Goal: Entertainment & Leisure: Consume media (video, audio)

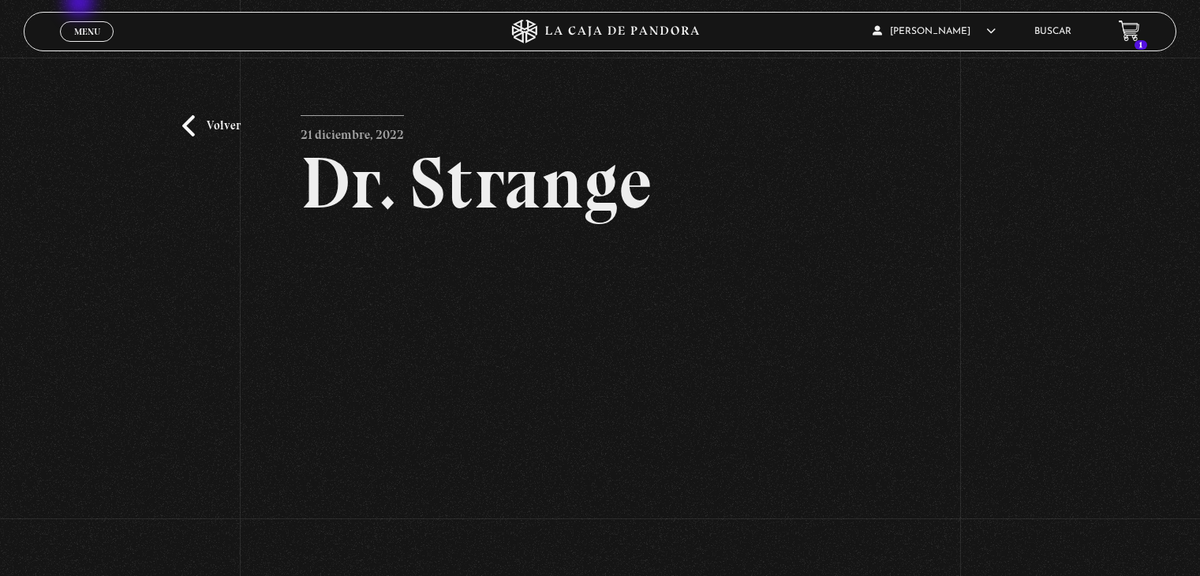
scroll to position [132, 0]
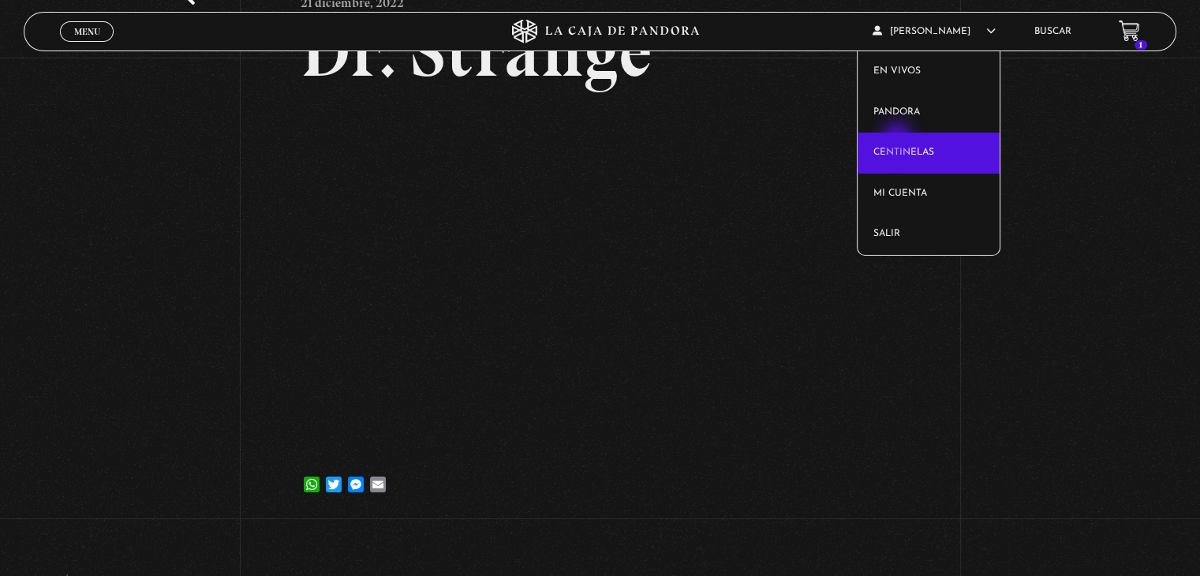
click at [899, 139] on link "Centinelas" at bounding box center [929, 153] width 143 height 41
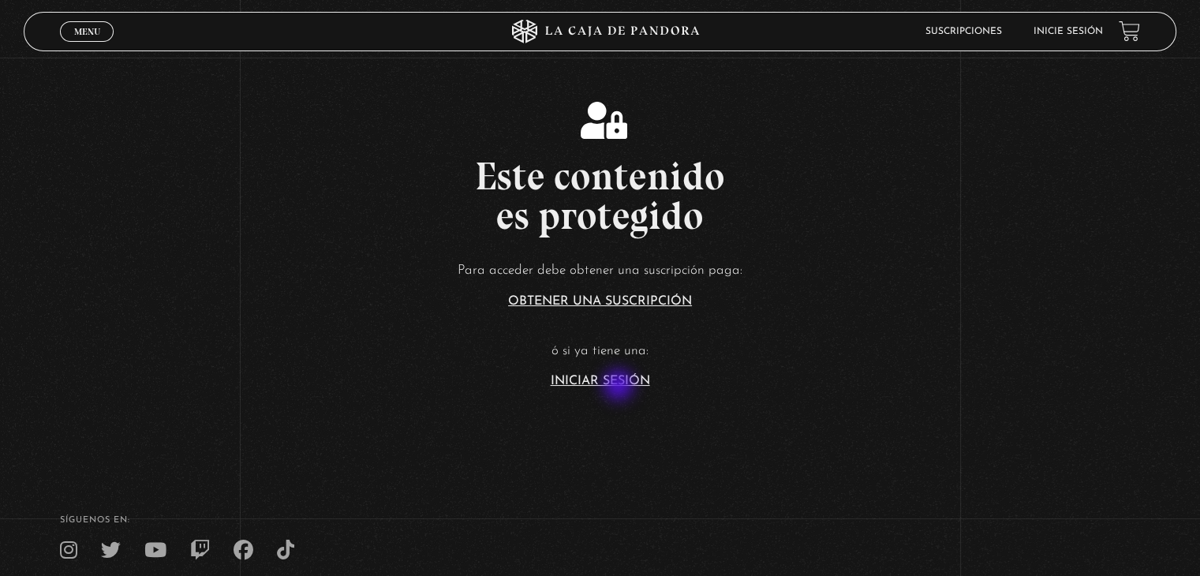
click at [620, 387] on link "Iniciar Sesión" at bounding box center [600, 381] width 99 height 13
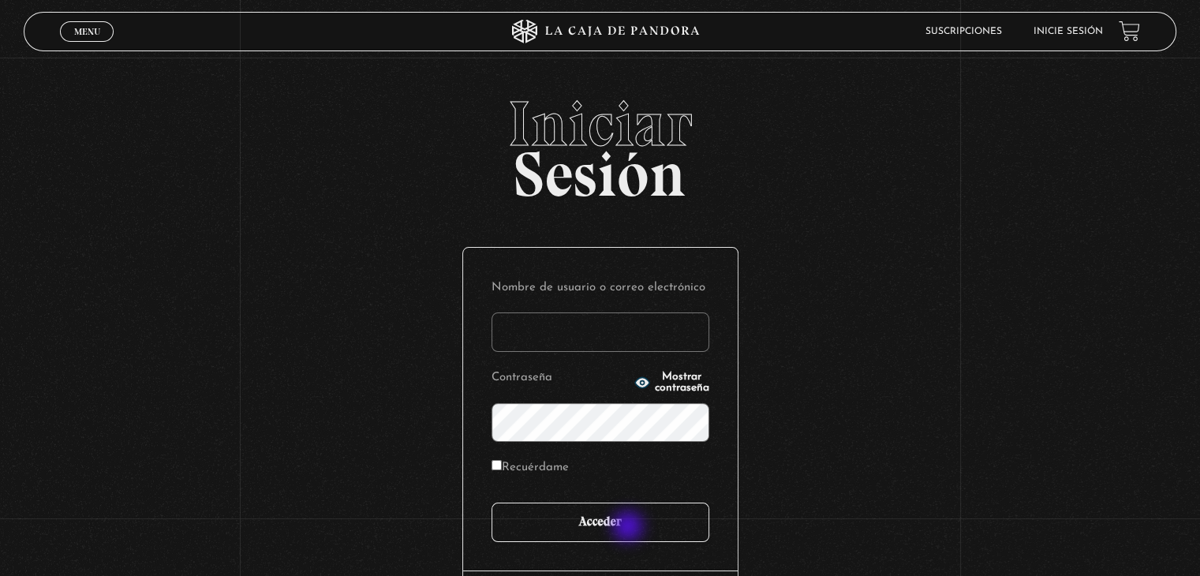
type input "[EMAIL_ADDRESS][DOMAIN_NAME]"
click at [630, 528] on input "Acceder" at bounding box center [601, 522] width 218 height 39
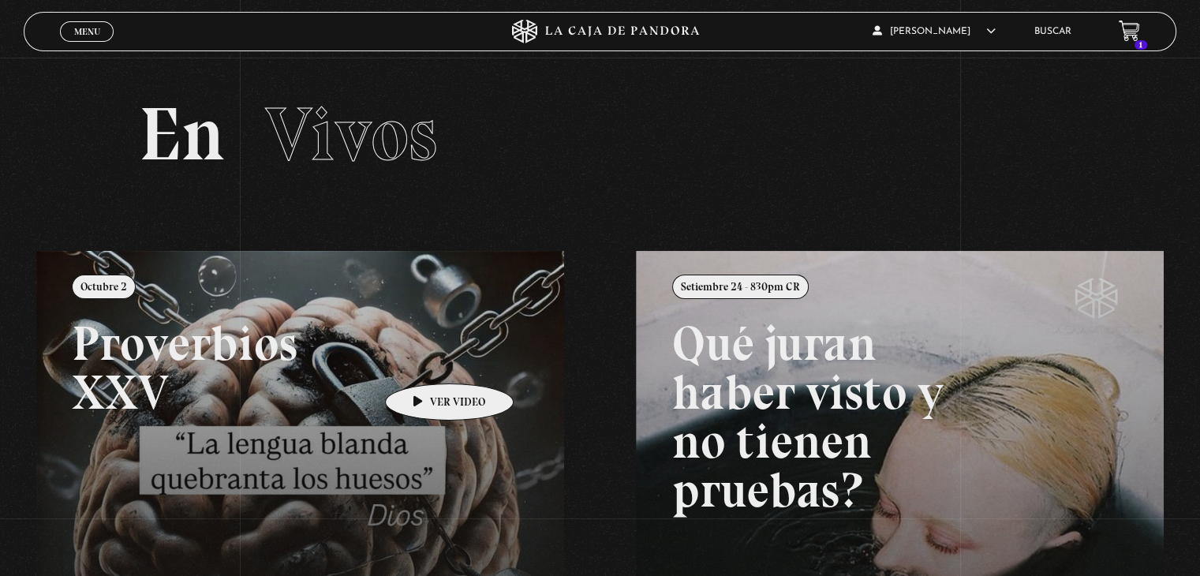
click at [424, 360] on link at bounding box center [636, 539] width 1200 height 576
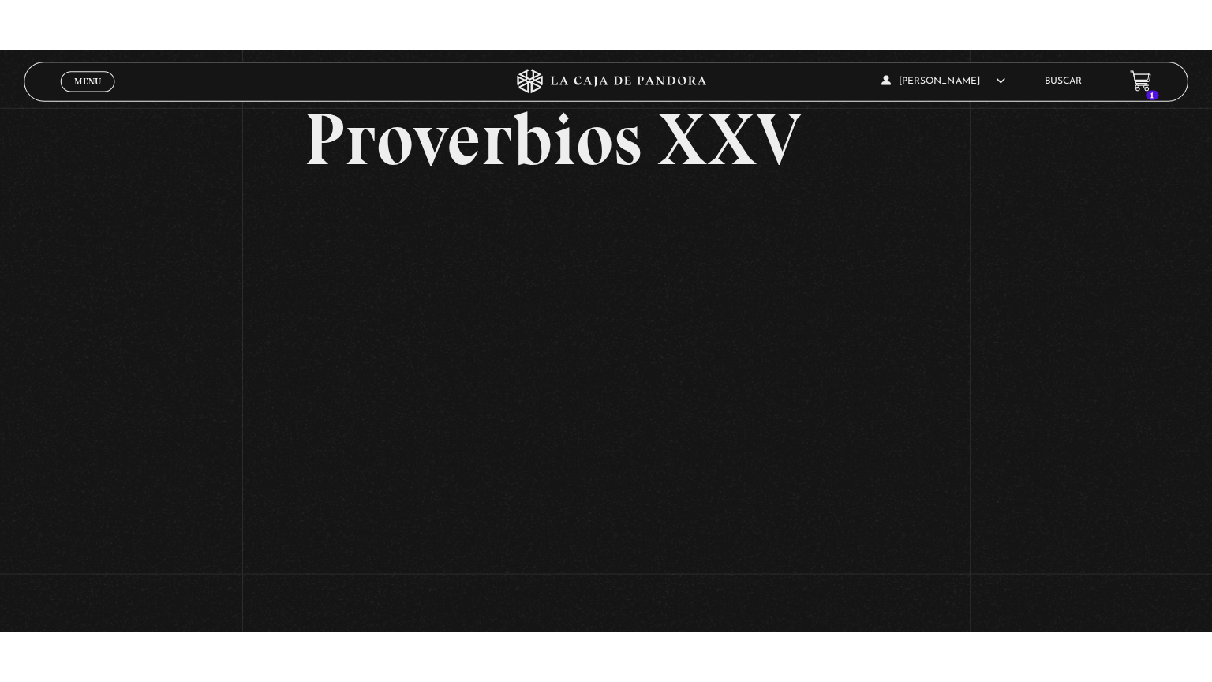
scroll to position [126, 0]
